Goal: Task Accomplishment & Management: Understand process/instructions

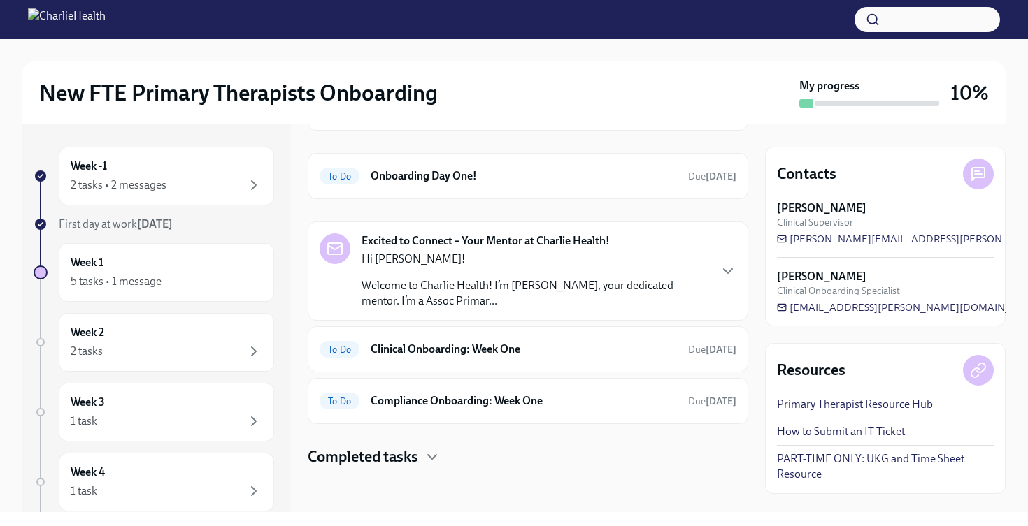
scroll to position [104, 0]
click at [630, 263] on p "Hi [PERSON_NAME]!" at bounding box center [534, 259] width 347 height 15
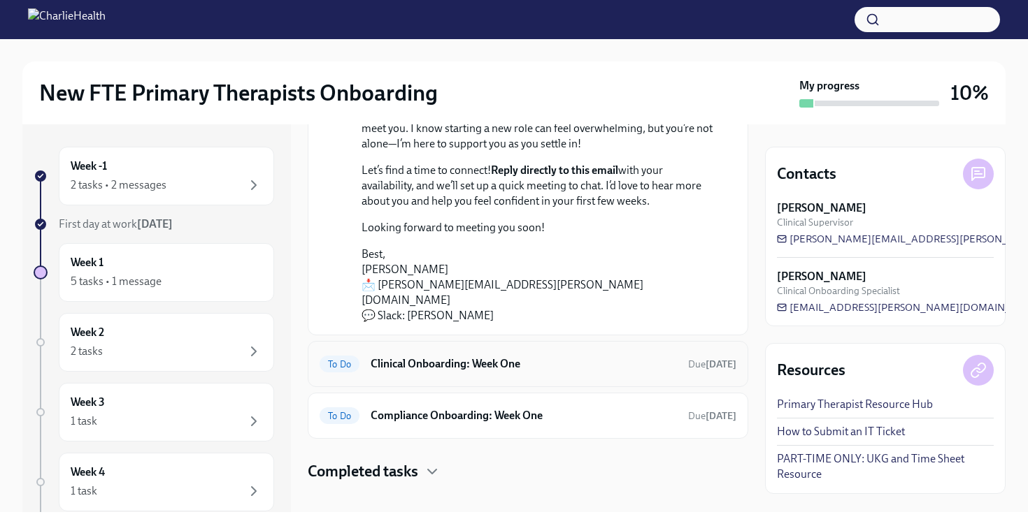
scroll to position [334, 0]
click at [538, 342] on div "To Do Clinical Onboarding: Week One Due [DATE]" at bounding box center [528, 365] width 440 height 46
click at [529, 360] on div "To Do Clinical Onboarding: Week One Due [DATE]" at bounding box center [527, 365] width 417 height 22
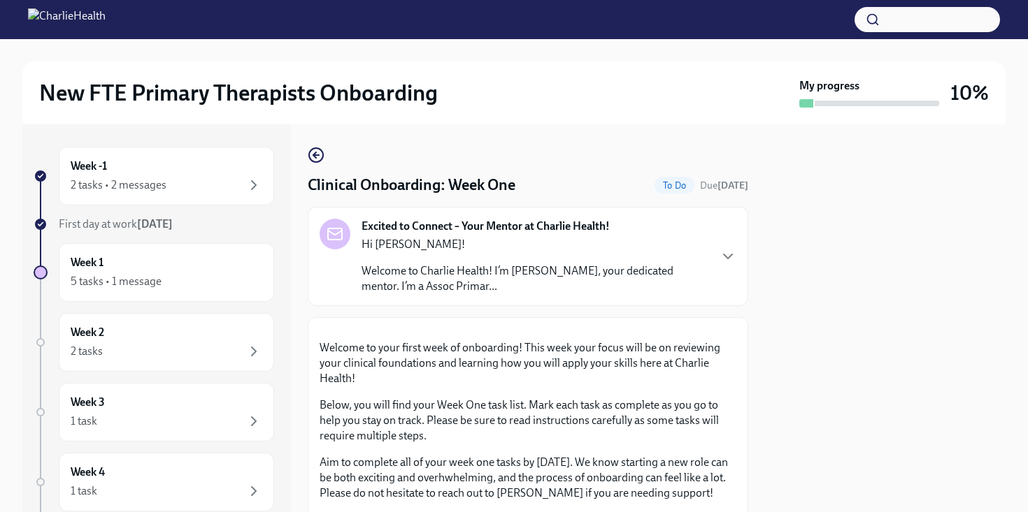
scroll to position [37, 0]
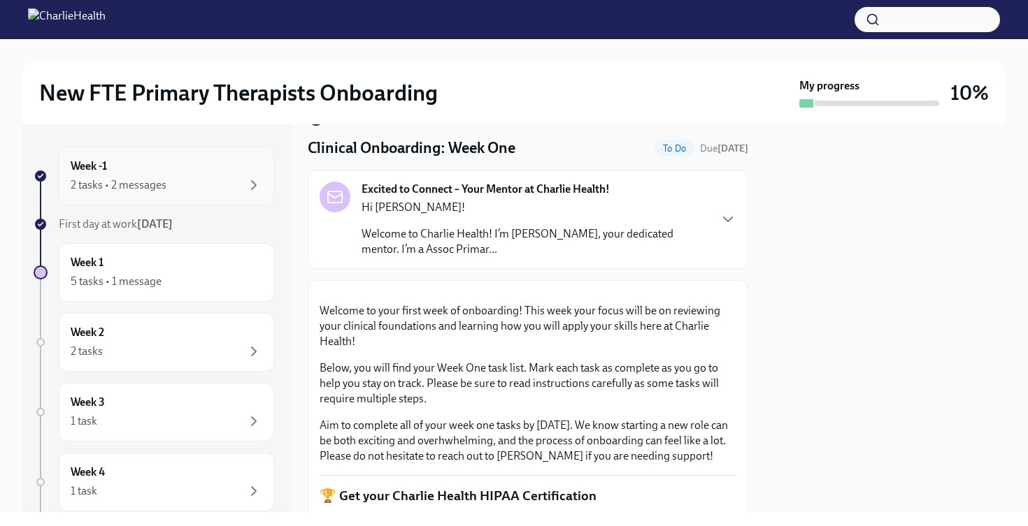
click at [159, 165] on div "Week -1 2 tasks • 2 messages" at bounding box center [167, 176] width 192 height 35
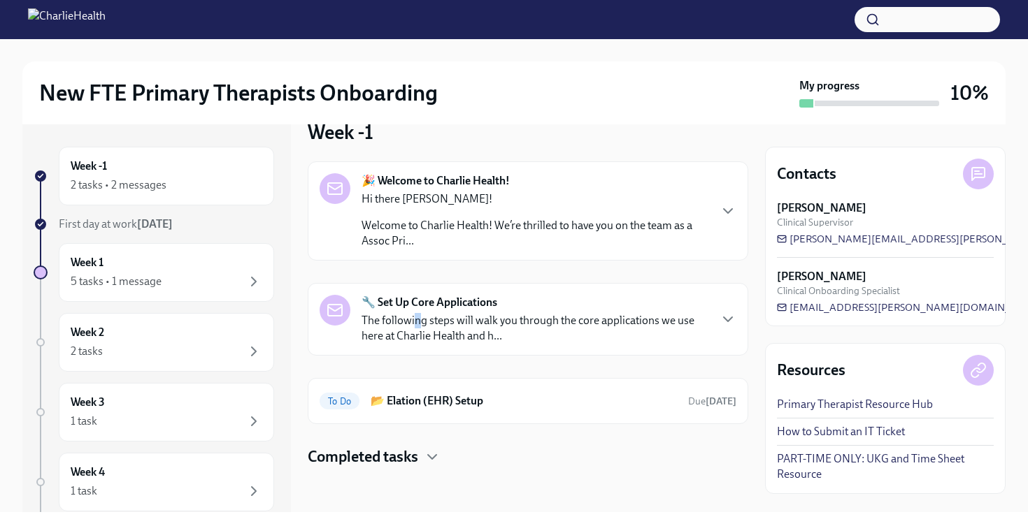
click at [417, 319] on p "The following steps will walk you through the core applications we use here at …" at bounding box center [534, 328] width 347 height 31
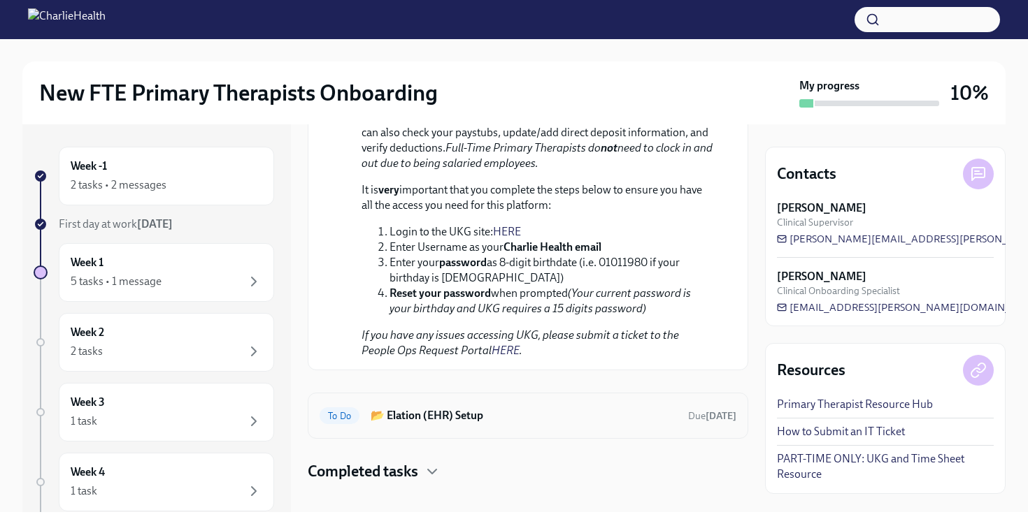
scroll to position [1054, 0]
click at [553, 422] on div "To Do 📂 Elation (EHR) Setup Due [DATE]" at bounding box center [528, 417] width 440 height 46
click at [567, 409] on h6 "📂 Elation (EHR) Setup" at bounding box center [524, 416] width 306 height 15
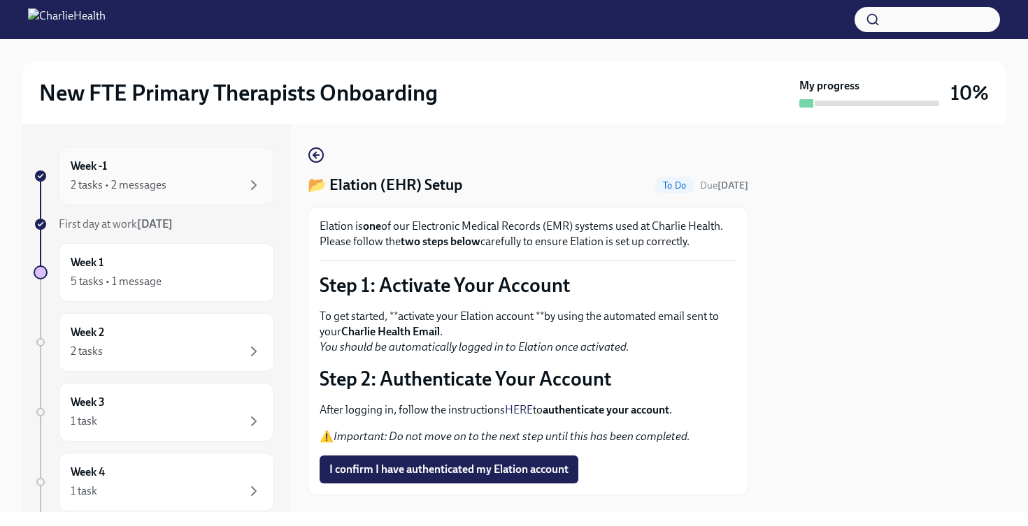
click at [173, 182] on div "2 tasks • 2 messages" at bounding box center [167, 185] width 192 height 17
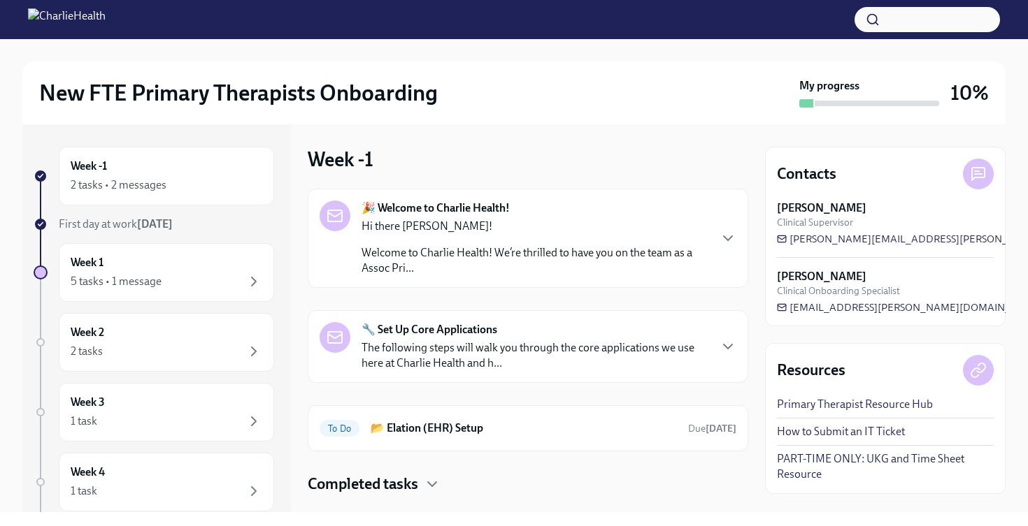
click at [489, 250] on p "Welcome to Charlie Health! We’re thrilled to have you on the team as a Assoc Pr…" at bounding box center [534, 260] width 347 height 31
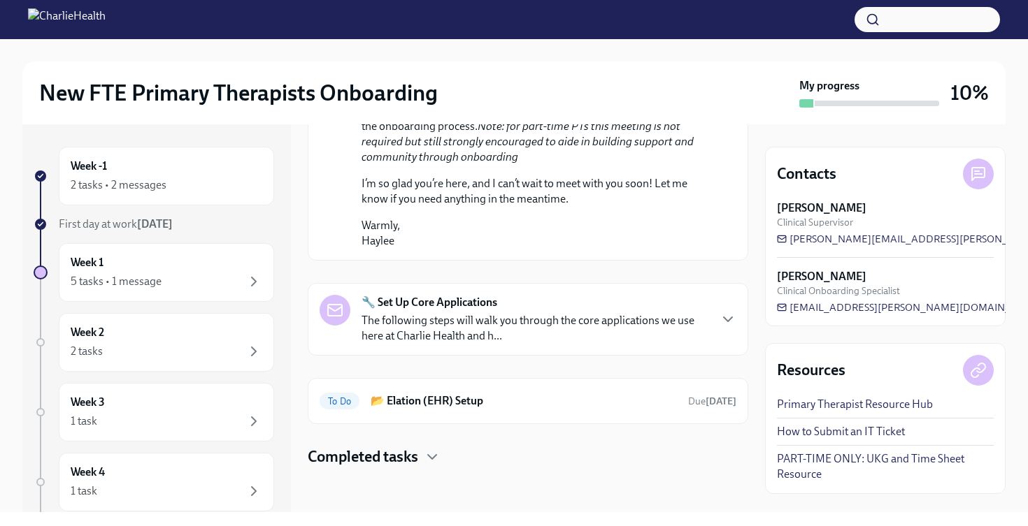
scroll to position [894, 0]
click at [387, 340] on p "The following steps will walk you through the core applications we use here at …" at bounding box center [534, 328] width 347 height 31
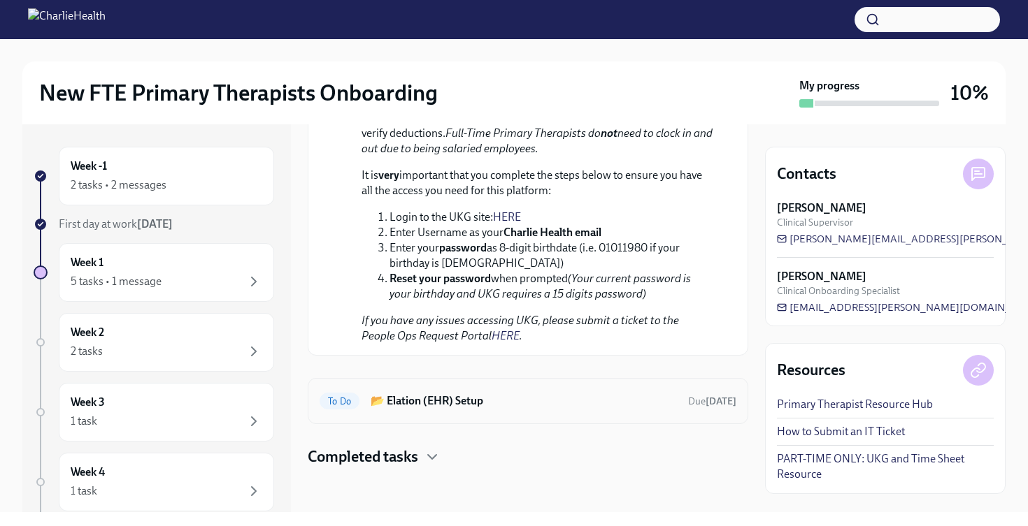
scroll to position [1920, 0]
click at [531, 423] on div "To Do 📂 Elation (EHR) Setup Due [DATE]" at bounding box center [528, 401] width 440 height 46
click at [549, 405] on h6 "📂 Elation (EHR) Setup" at bounding box center [524, 401] width 306 height 15
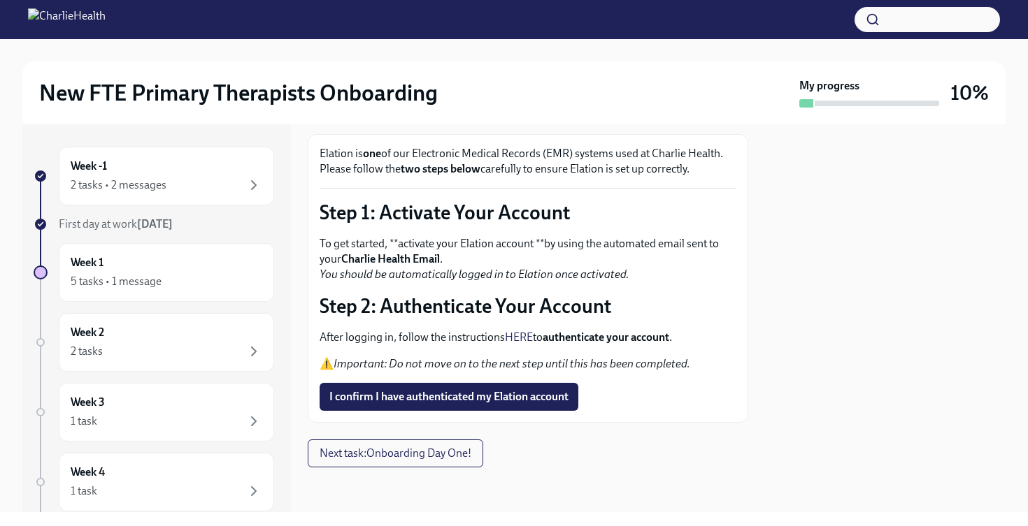
scroll to position [73, 0]
click at [180, 271] on div "Week 1 5 tasks • 1 message" at bounding box center [167, 272] width 192 height 35
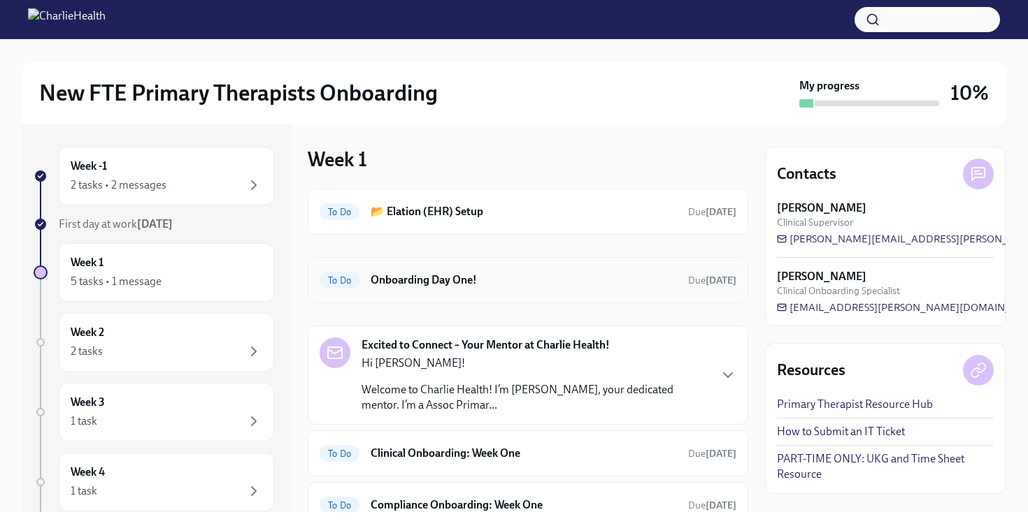
click at [425, 290] on div "To Do Onboarding Day One! Due [DATE]" at bounding box center [527, 280] width 417 height 22
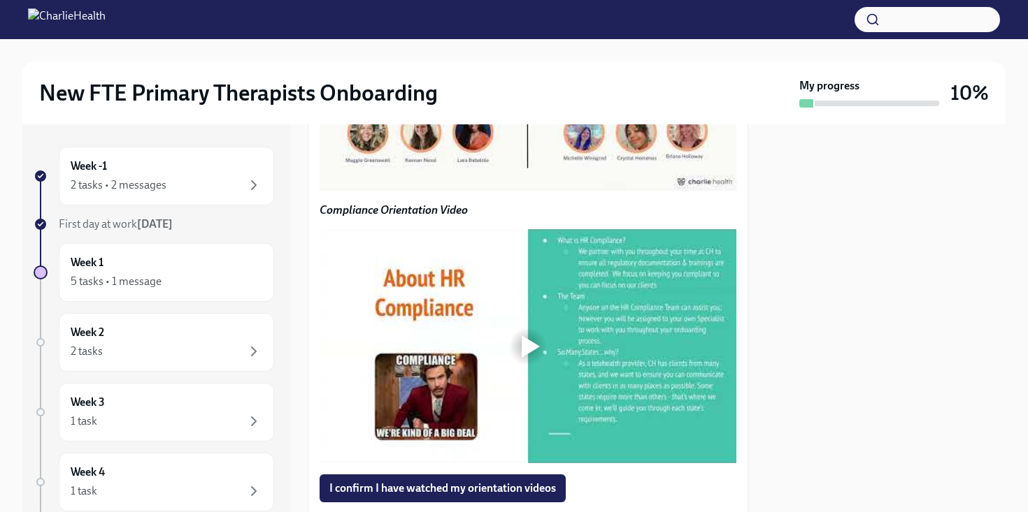
scroll to position [1101, 0]
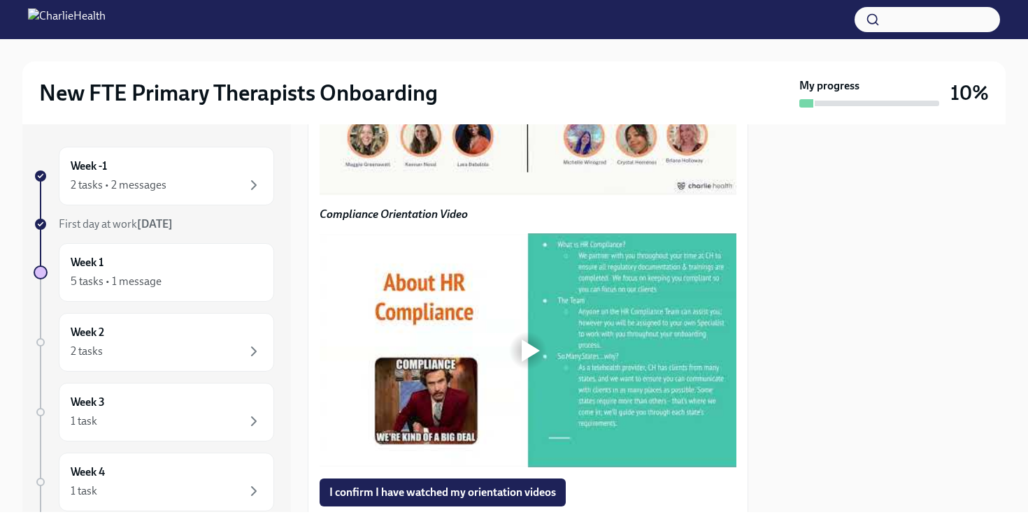
click at [543, 101] on div at bounding box center [527, 79] width 45 height 45
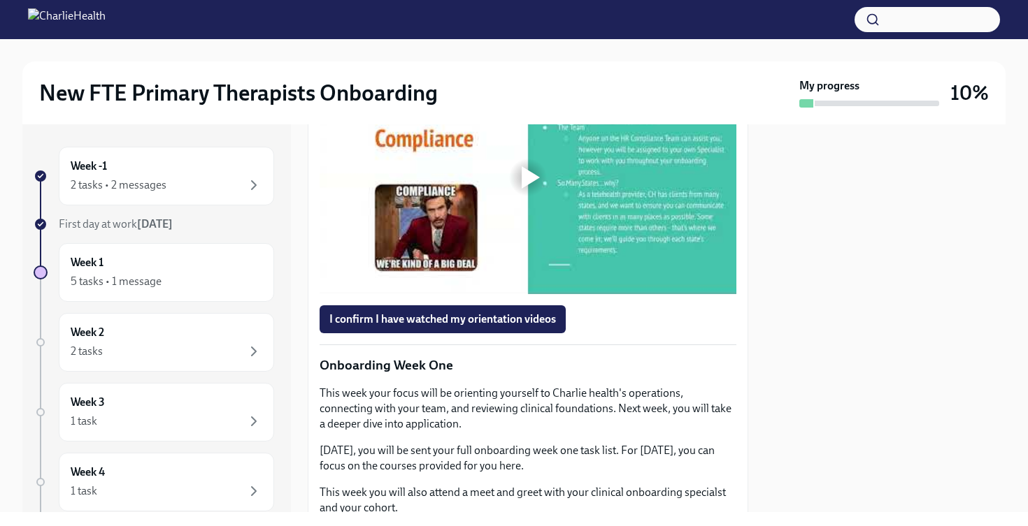
scroll to position [1291, 0]
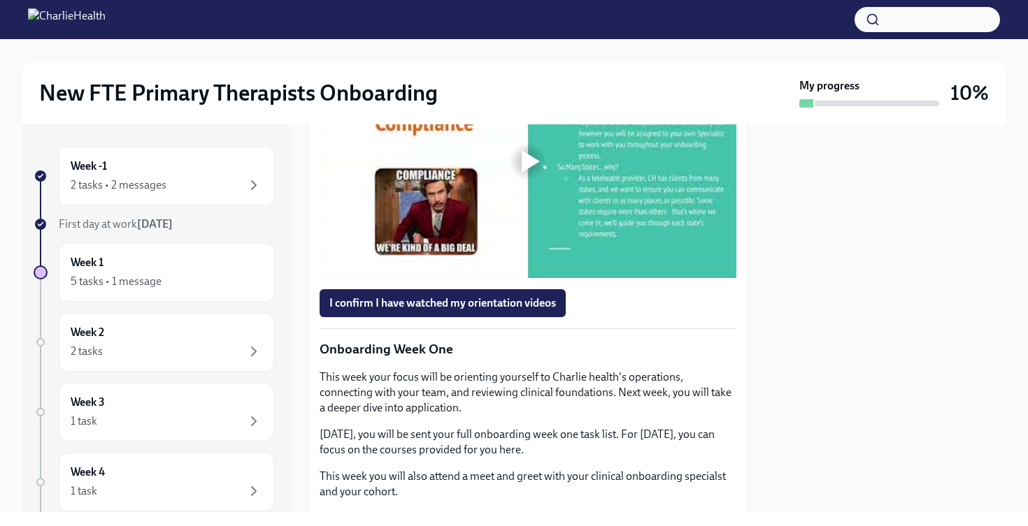
click at [539, 173] on div at bounding box center [531, 161] width 18 height 22
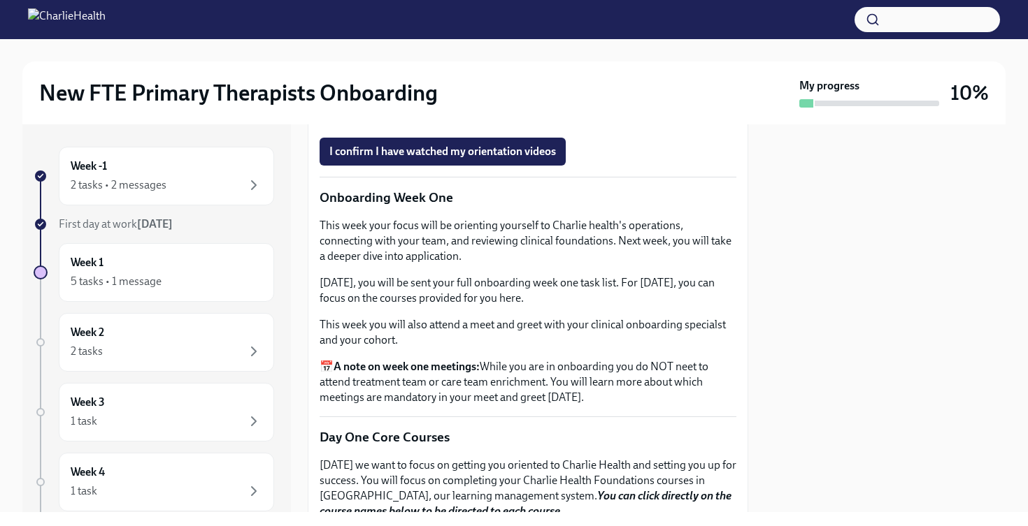
scroll to position [1444, 0]
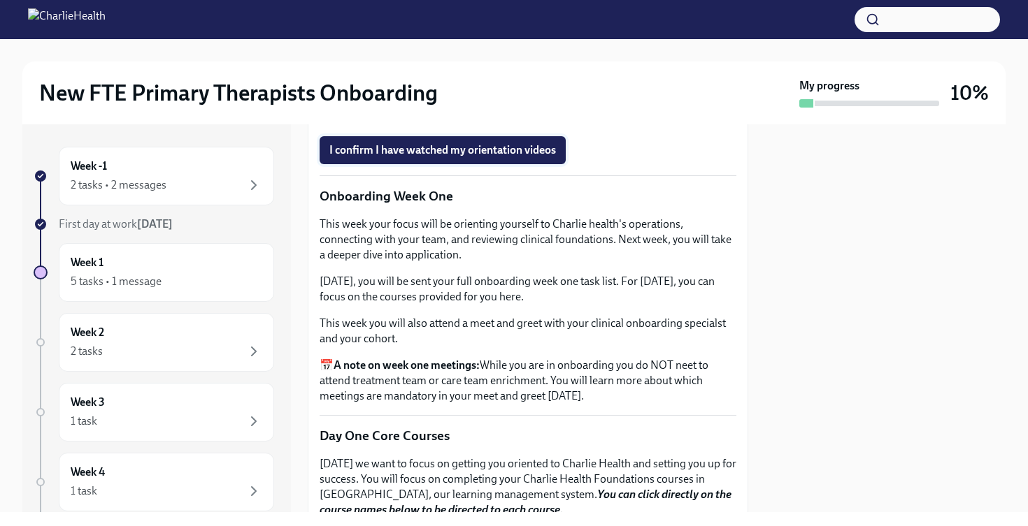
click at [515, 157] on span "I confirm I have watched my orientation videos" at bounding box center [442, 150] width 227 height 14
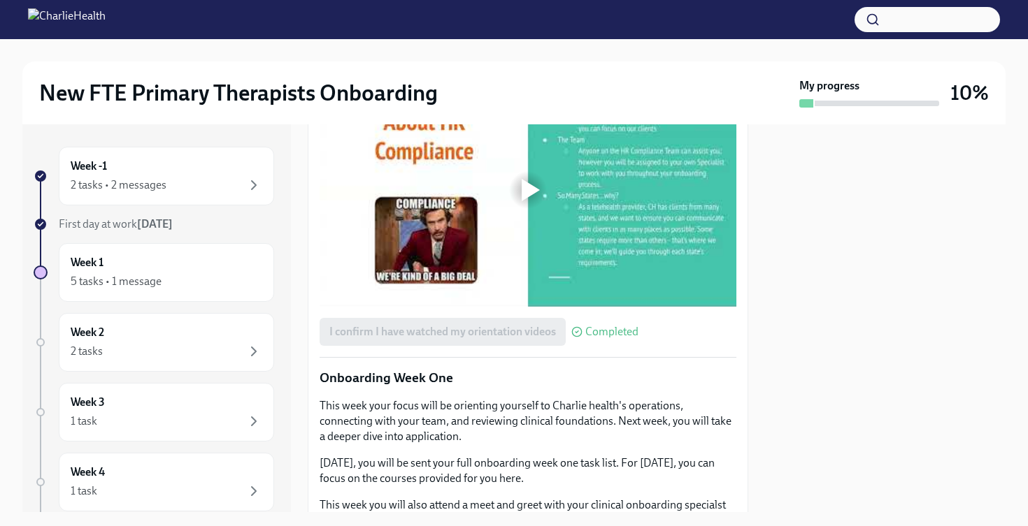
scroll to position [1254, 0]
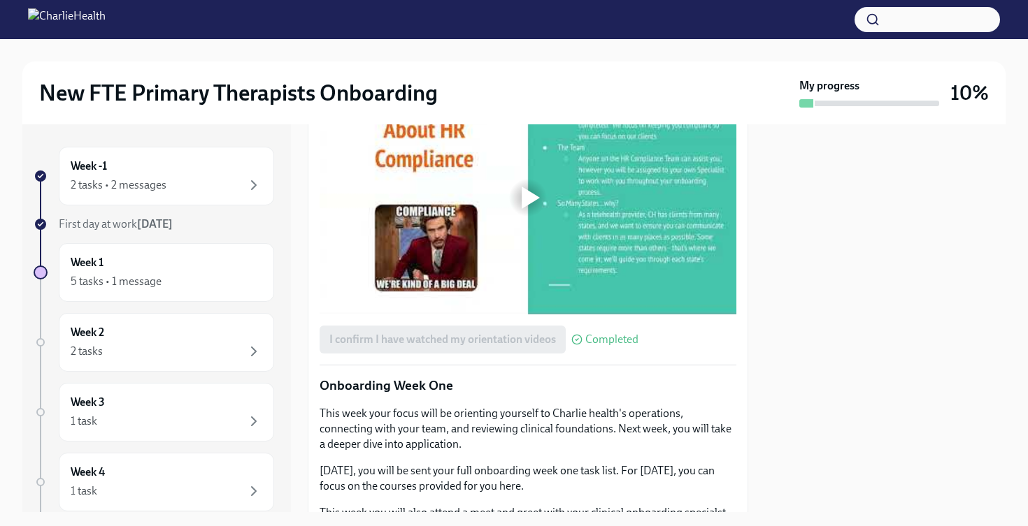
click at [524, 209] on div at bounding box center [531, 198] width 18 height 22
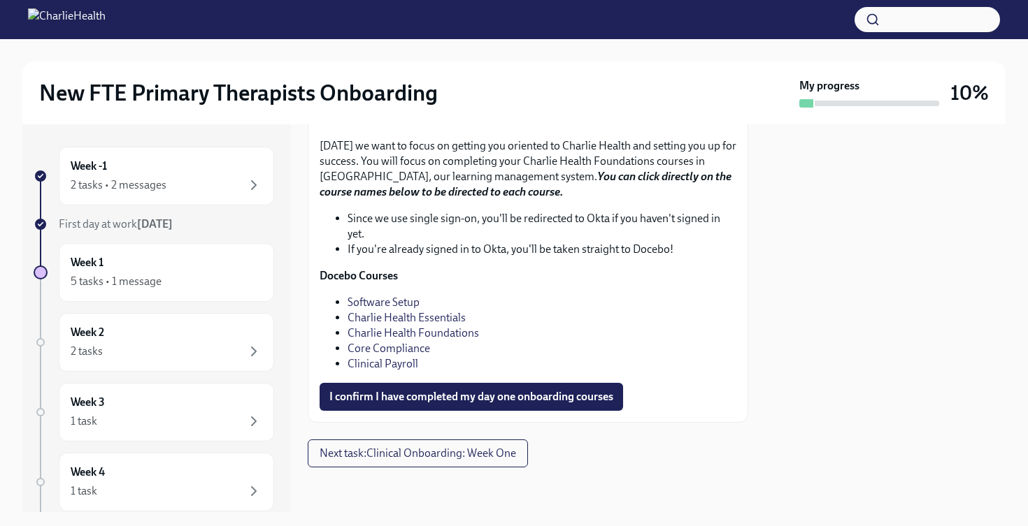
scroll to position [1974, 0]
click at [399, 303] on link "Software Setup" at bounding box center [383, 302] width 72 height 13
click at [402, 300] on link "Software Setup" at bounding box center [383, 302] width 72 height 13
click at [773, 432] on div at bounding box center [885, 318] width 240 height 388
